Goal: Task Accomplishment & Management: Manage account settings

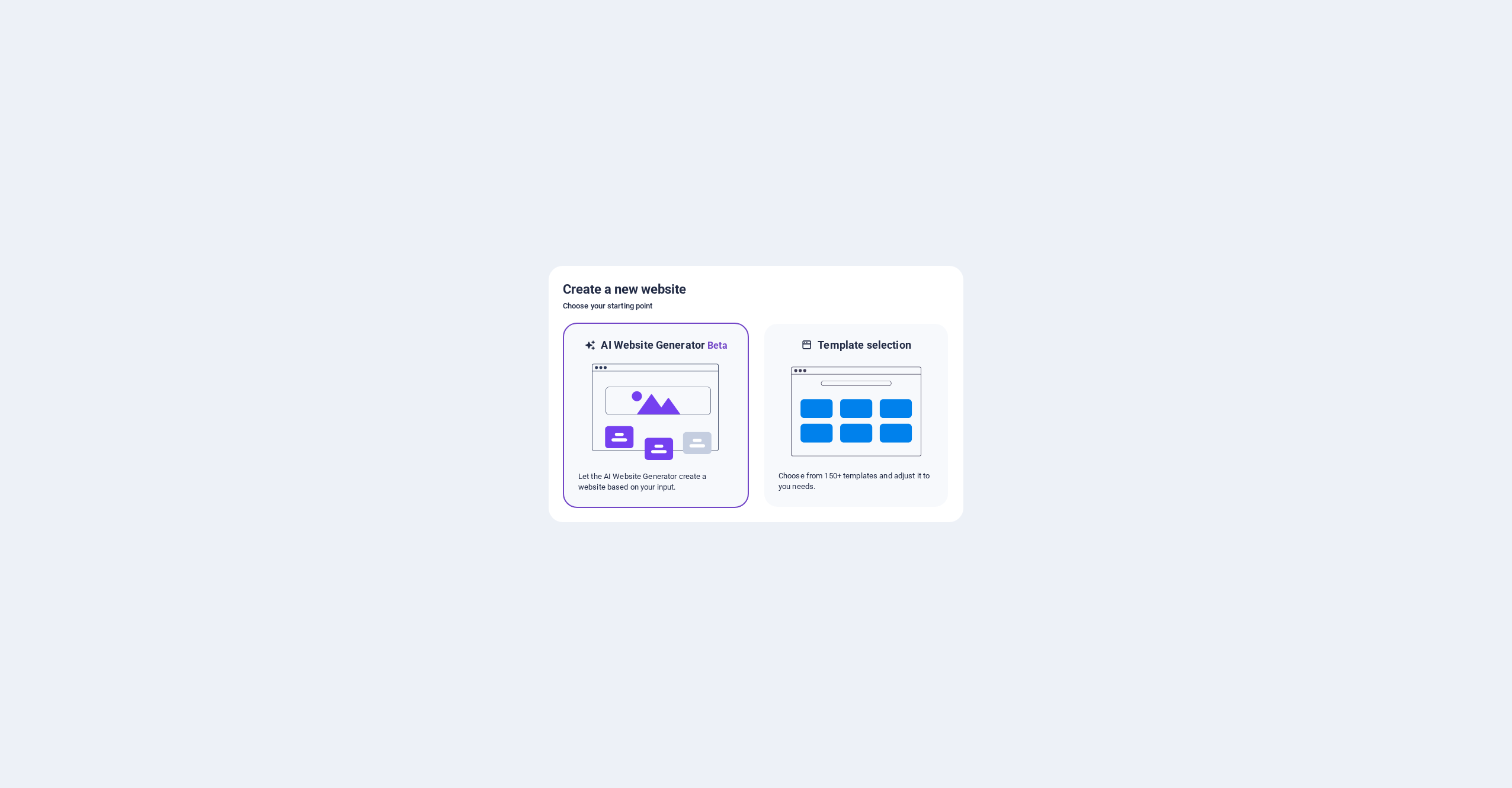
click at [664, 403] on img at bounding box center [656, 412] width 130 height 118
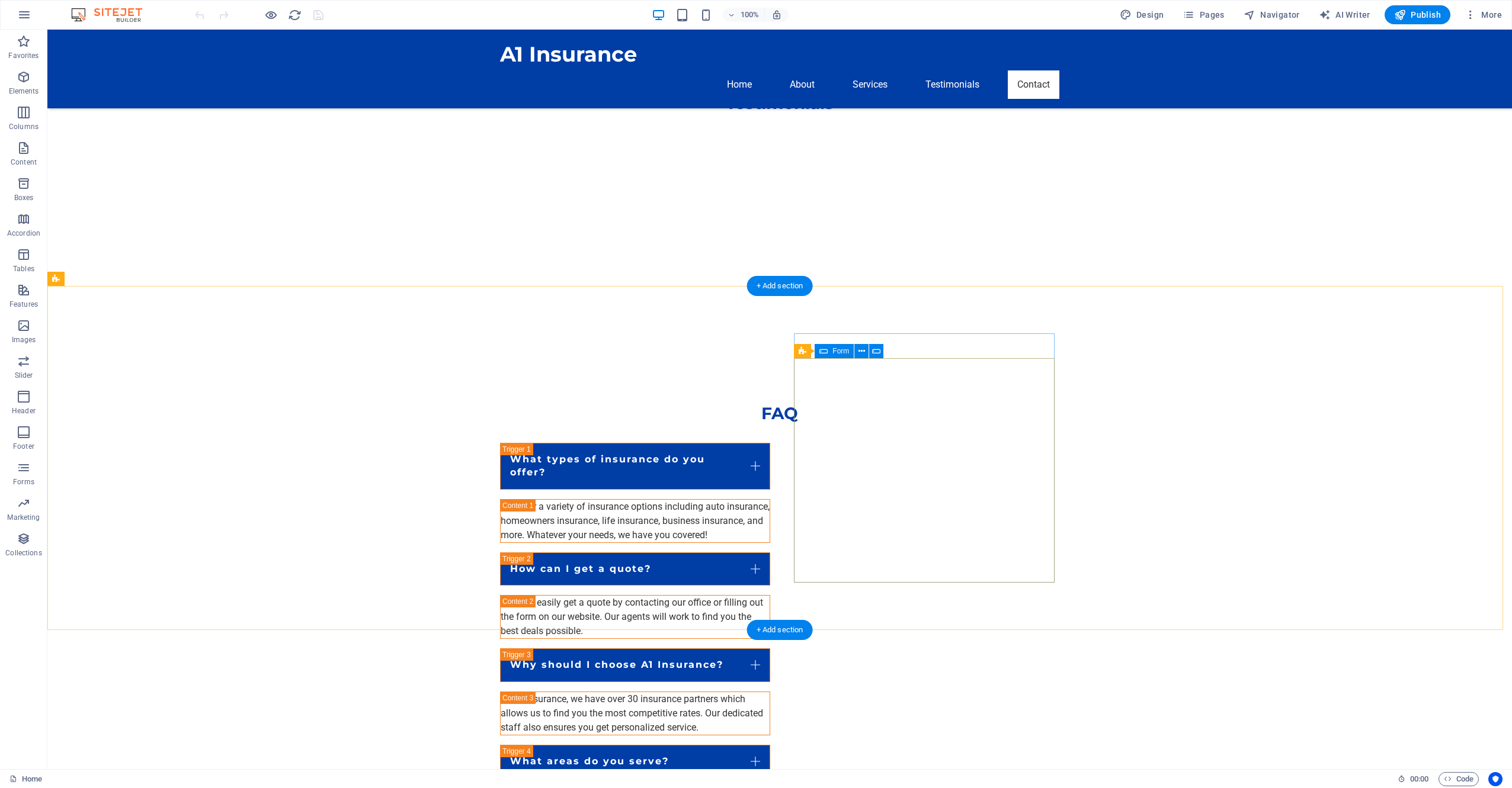
scroll to position [2369, 0]
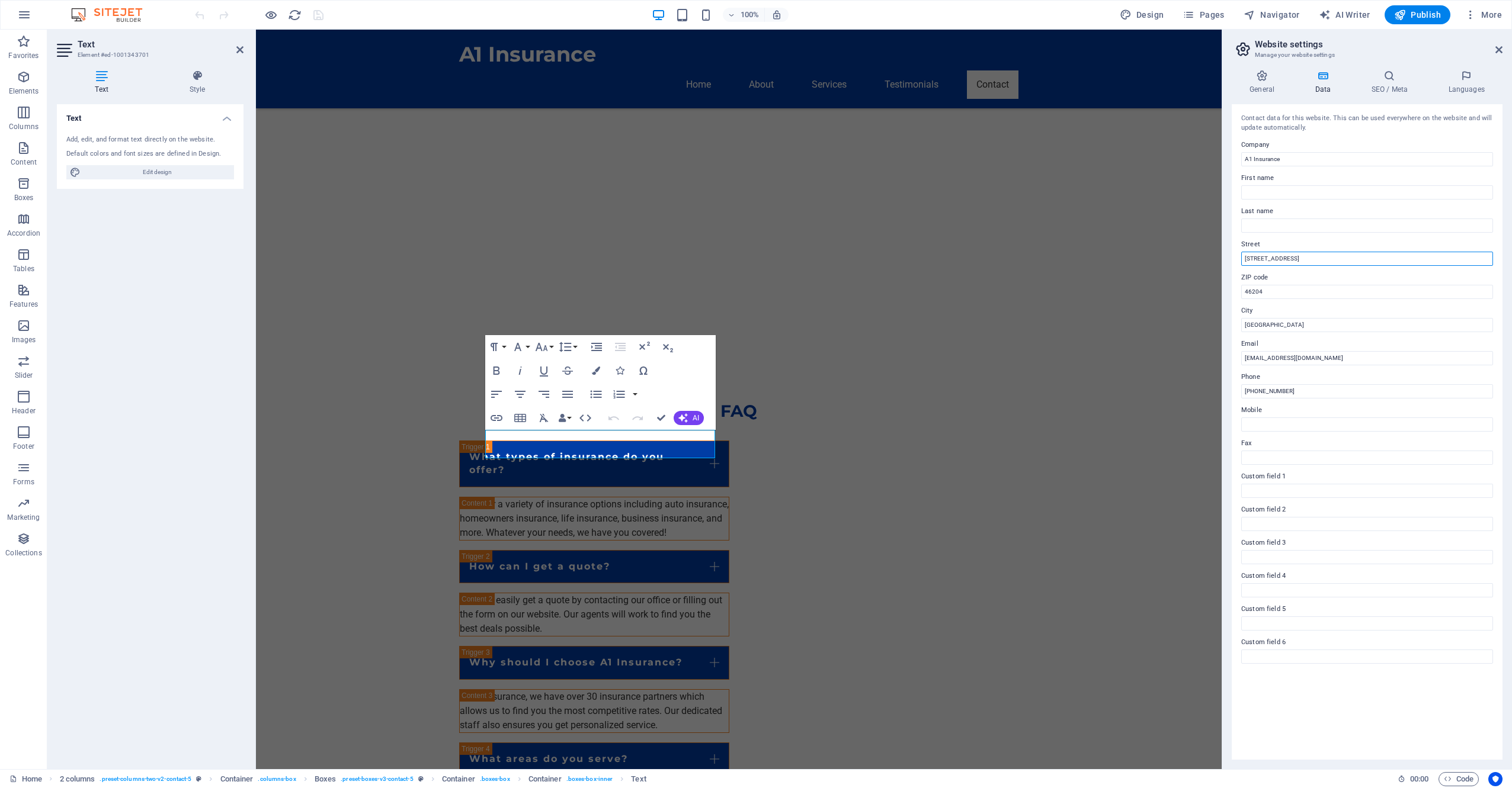
drag, startPoint x: 1316, startPoint y: 257, endPoint x: 1228, endPoint y: 255, distance: 88.0
click at [1228, 255] on div "General Data SEO / Meta Languages Website name [DOMAIN_NAME] Logo Drag files he…" at bounding box center [1367, 415] width 290 height 709
paste input "[STREET_ADDRESS][PERSON_NAME]"
type input "[STREET_ADDRESS][PERSON_NAME]"
click at [1305, 294] on input "46204" at bounding box center [1366, 292] width 251 height 14
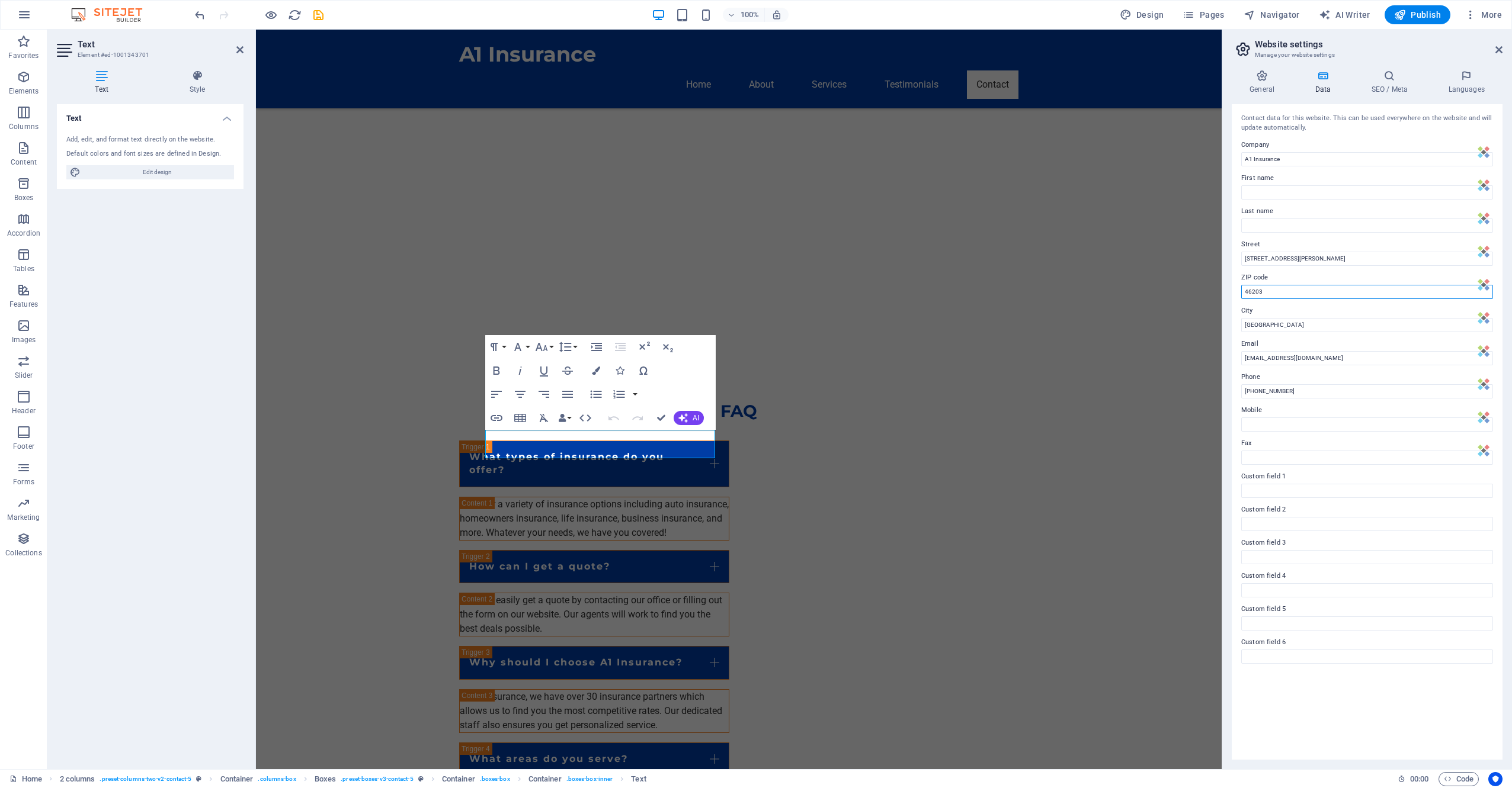
type input "46203"
drag, startPoint x: 1538, startPoint y: 422, endPoint x: 1209, endPoint y: 394, distance: 330.2
paste input "787-4995"
type input "[PHONE_NUMBER]"
drag, startPoint x: 1262, startPoint y: 358, endPoint x: 1227, endPoint y: 358, distance: 35.0
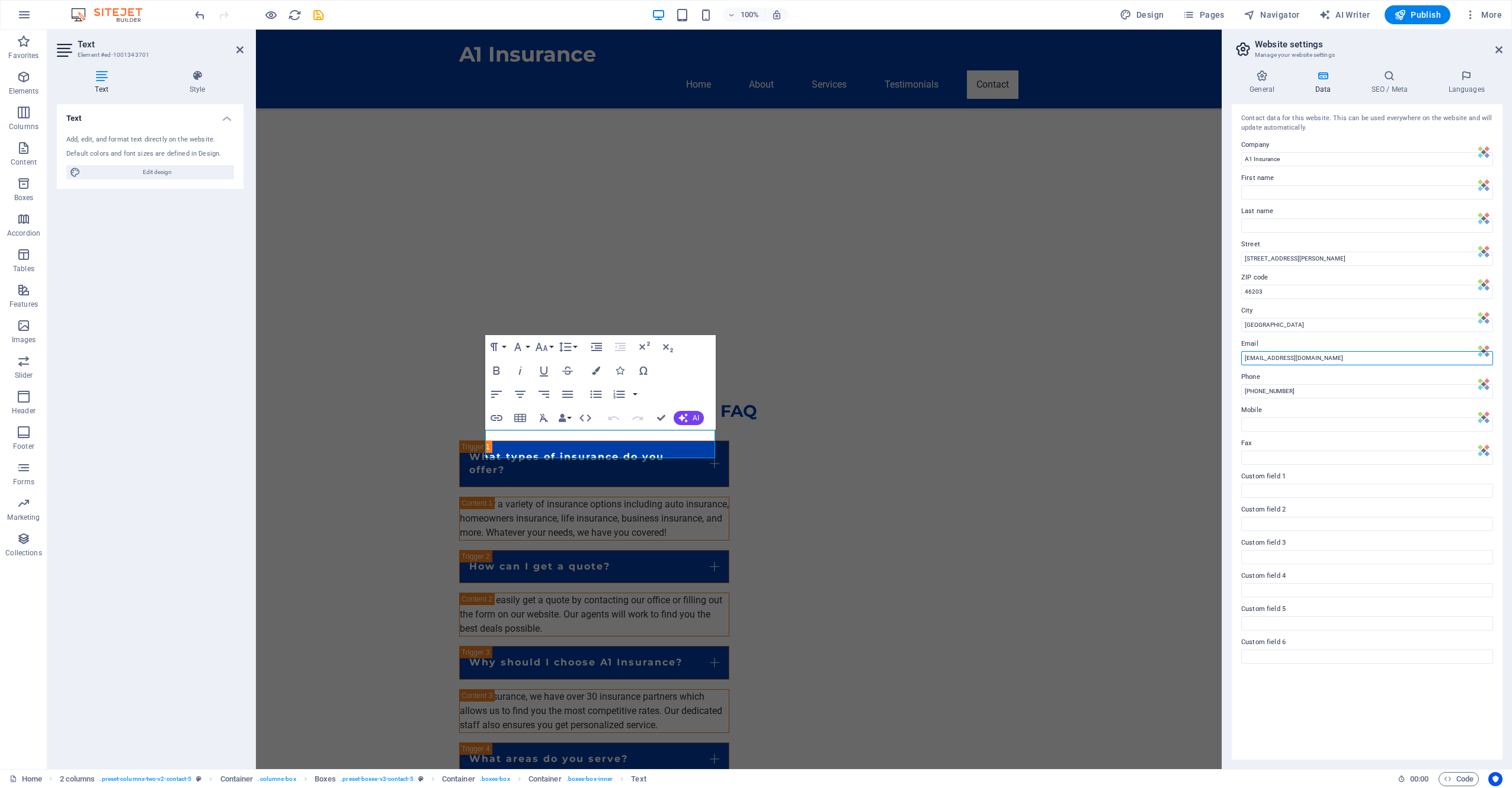
click at [1227, 358] on div "General Data SEO / Meta Languages Website name [DOMAIN_NAME] Logo Drag files he…" at bounding box center [1367, 415] width 290 height 709
type input "[EMAIL_ADDRESS][DOMAIN_NAME]"
click at [735, 352] on div "FAQ What types of insurance do you offer? We offer a variety of insurance optio…" at bounding box center [738, 727] width 966 height 751
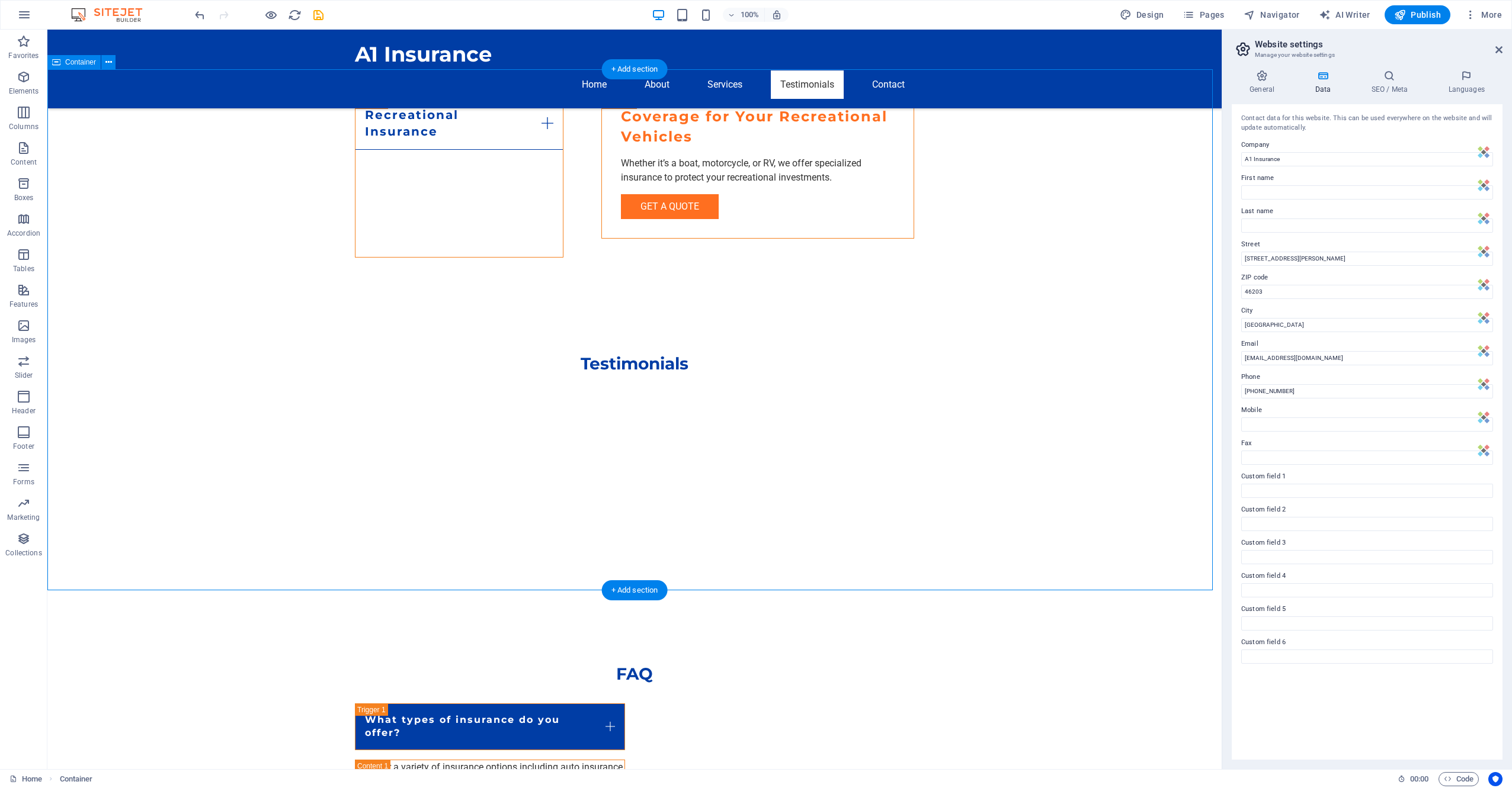
scroll to position [2240, 0]
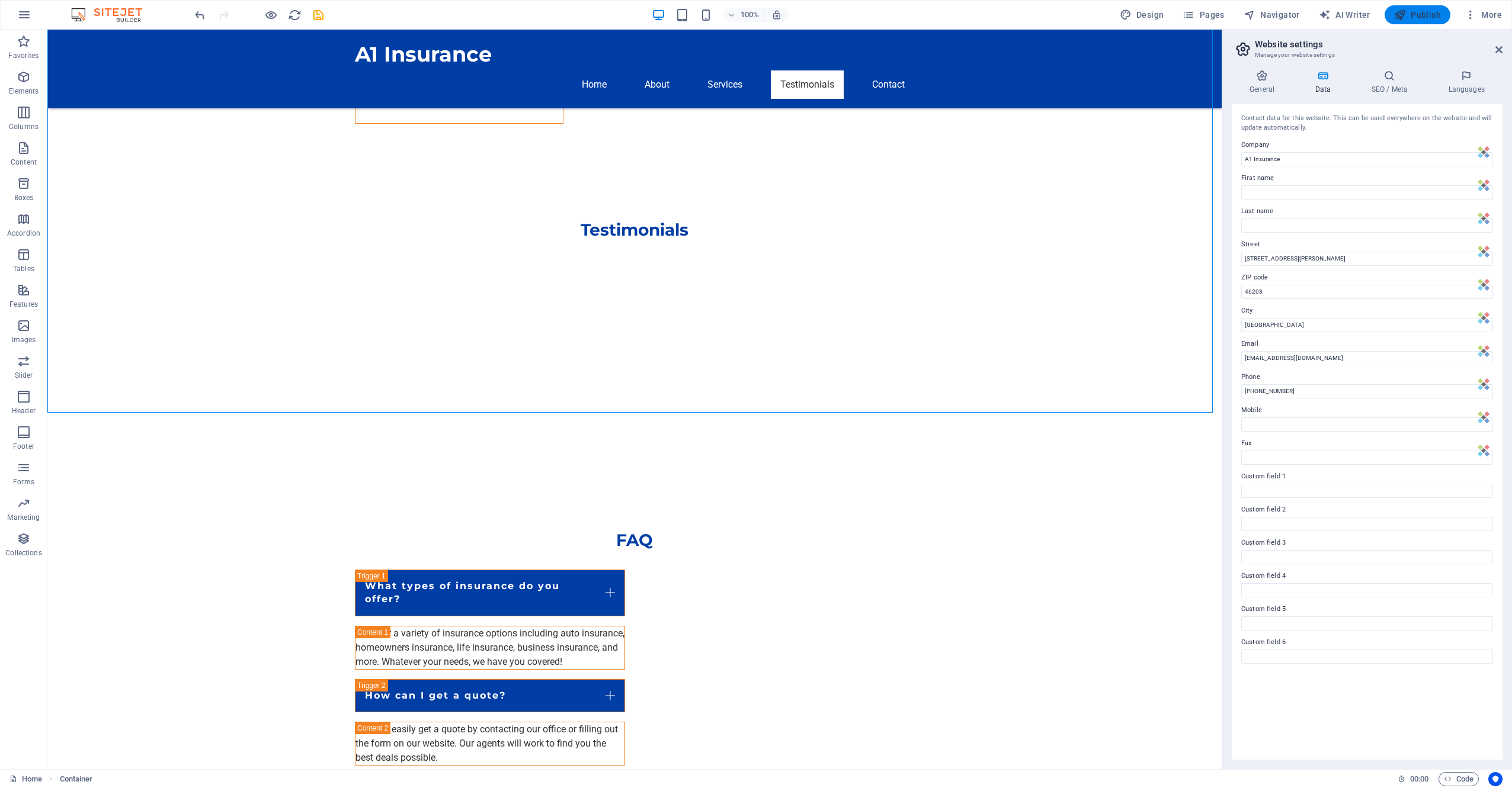
click at [1418, 9] on span "Publish" at bounding box center [1417, 14] width 47 height 12
checkbox input "false"
